Goal: Information Seeking & Learning: Find specific fact

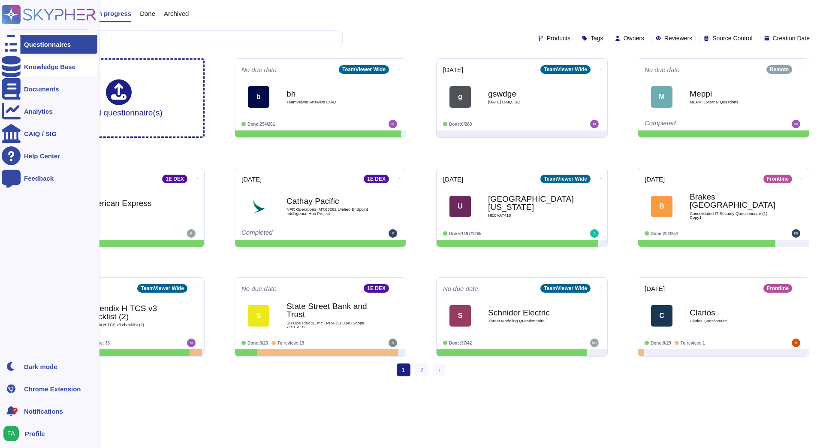
click at [6, 69] on icon at bounding box center [11, 66] width 19 height 21
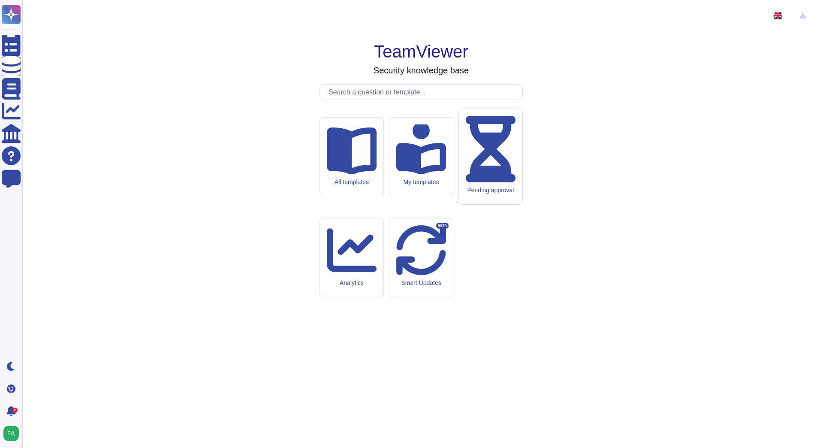
click at [394, 99] on input "text" at bounding box center [423, 91] width 198 height 15
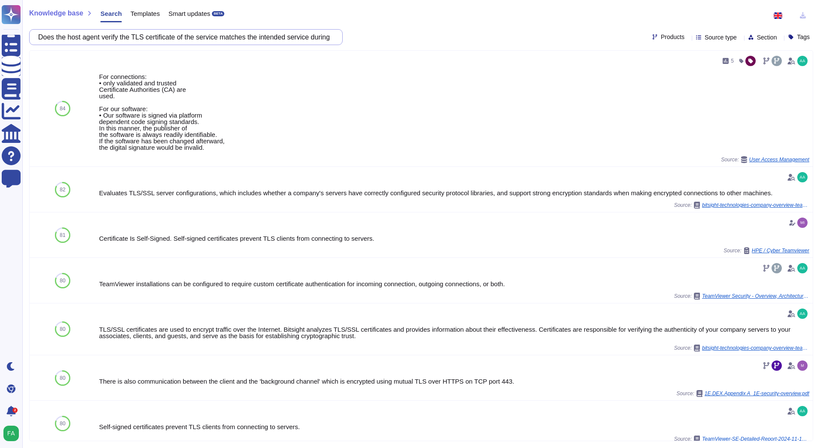
click at [171, 37] on input "Does the host agent verify the TLS certificate of the service matches the inten…" at bounding box center [184, 37] width 300 height 15
paste input "Can you give more information on how the authenticity of updates is verified—e.…"
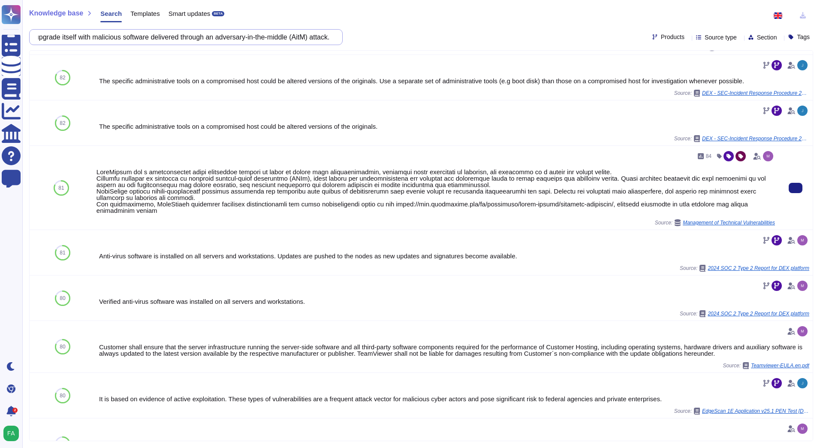
scroll to position [343, 0]
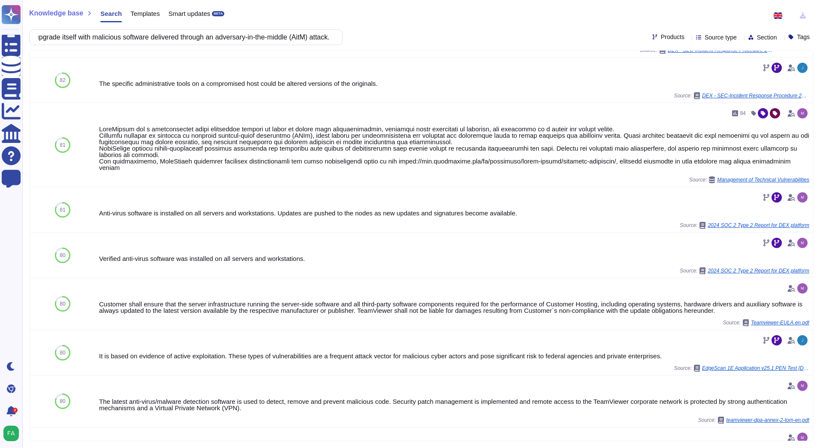
type input "Can you give more information on how the authenticity of updates is verified—e.…"
